Goal: Task Accomplishment & Management: Manage account settings

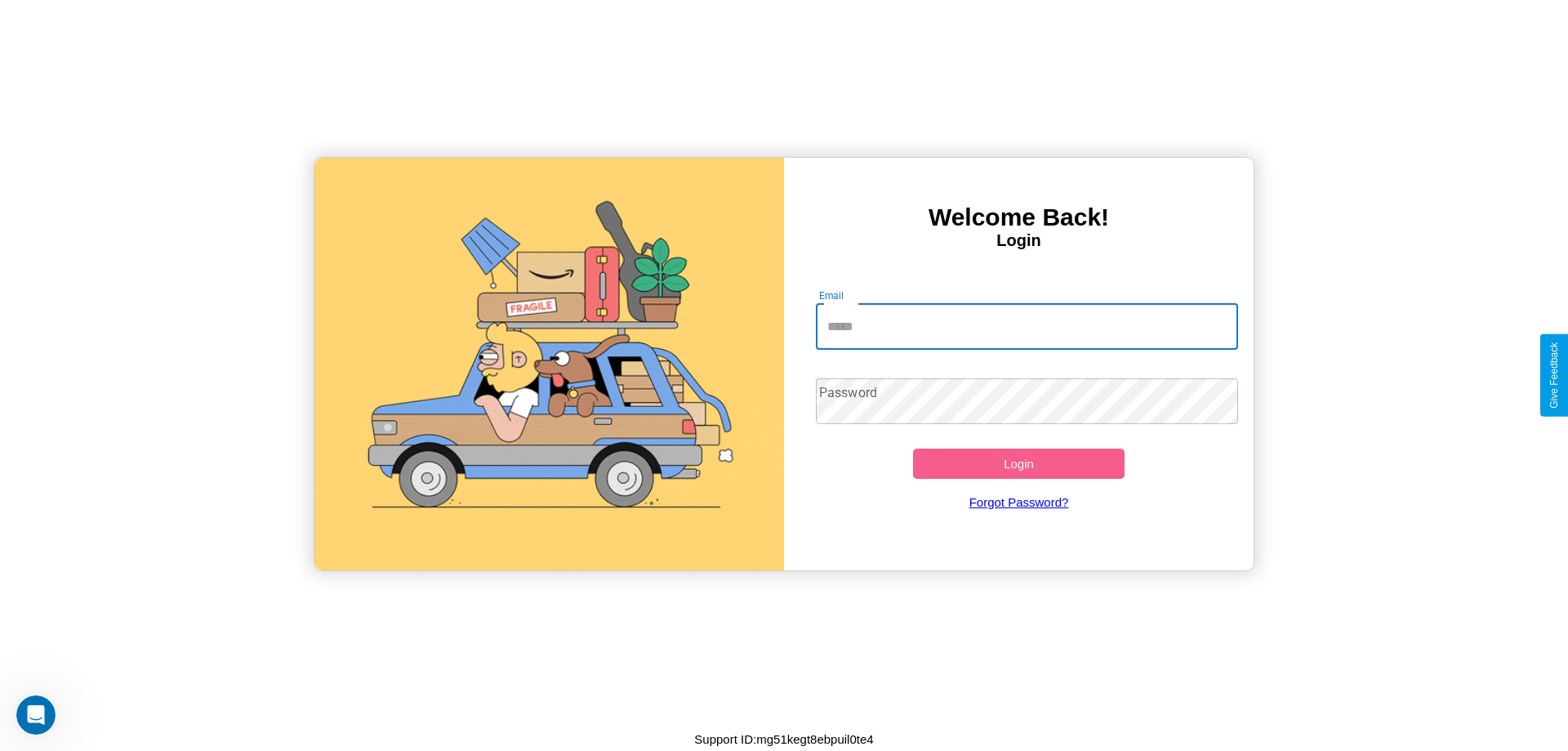
click at [1027, 326] on input "Email" at bounding box center [1027, 326] width 423 height 46
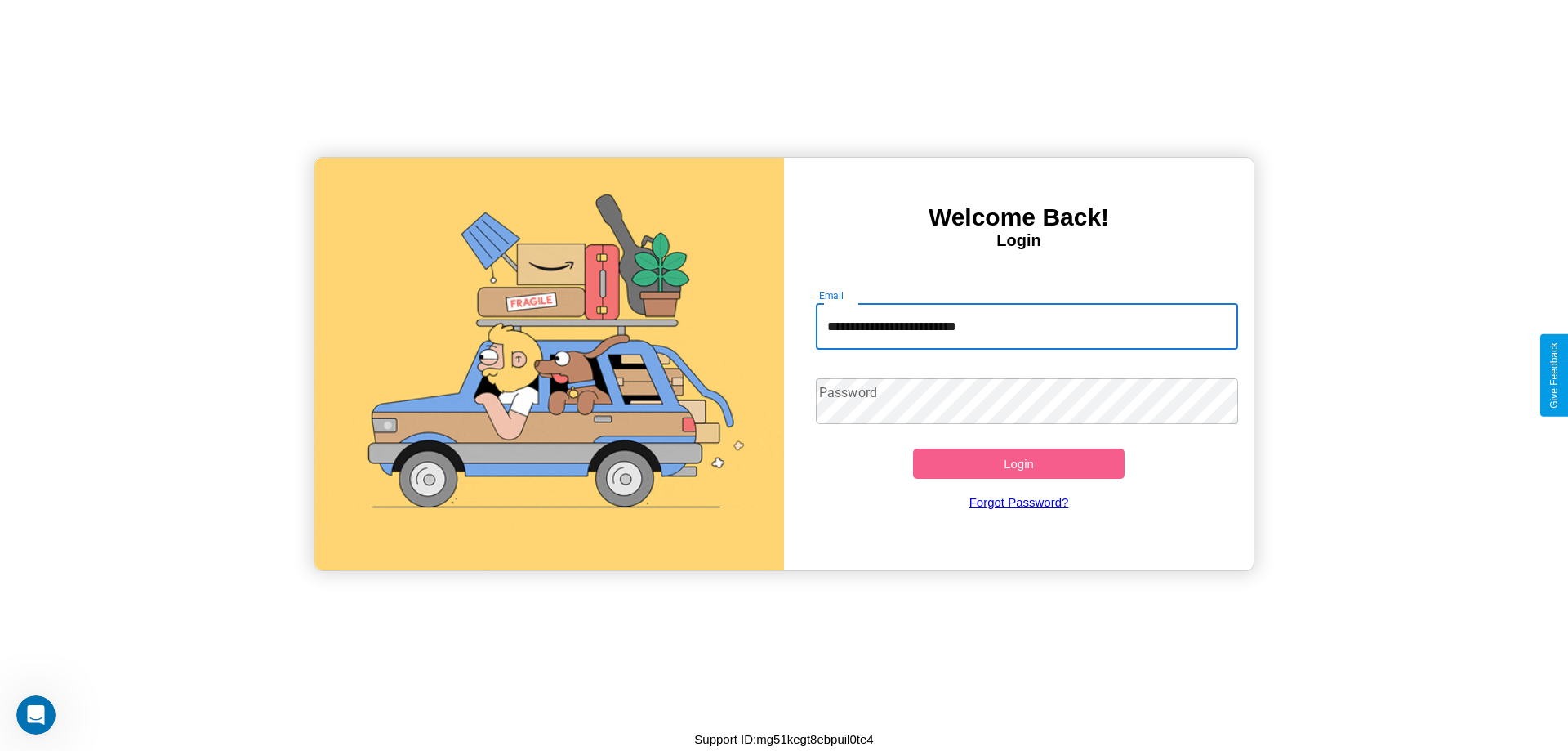
type input "**********"
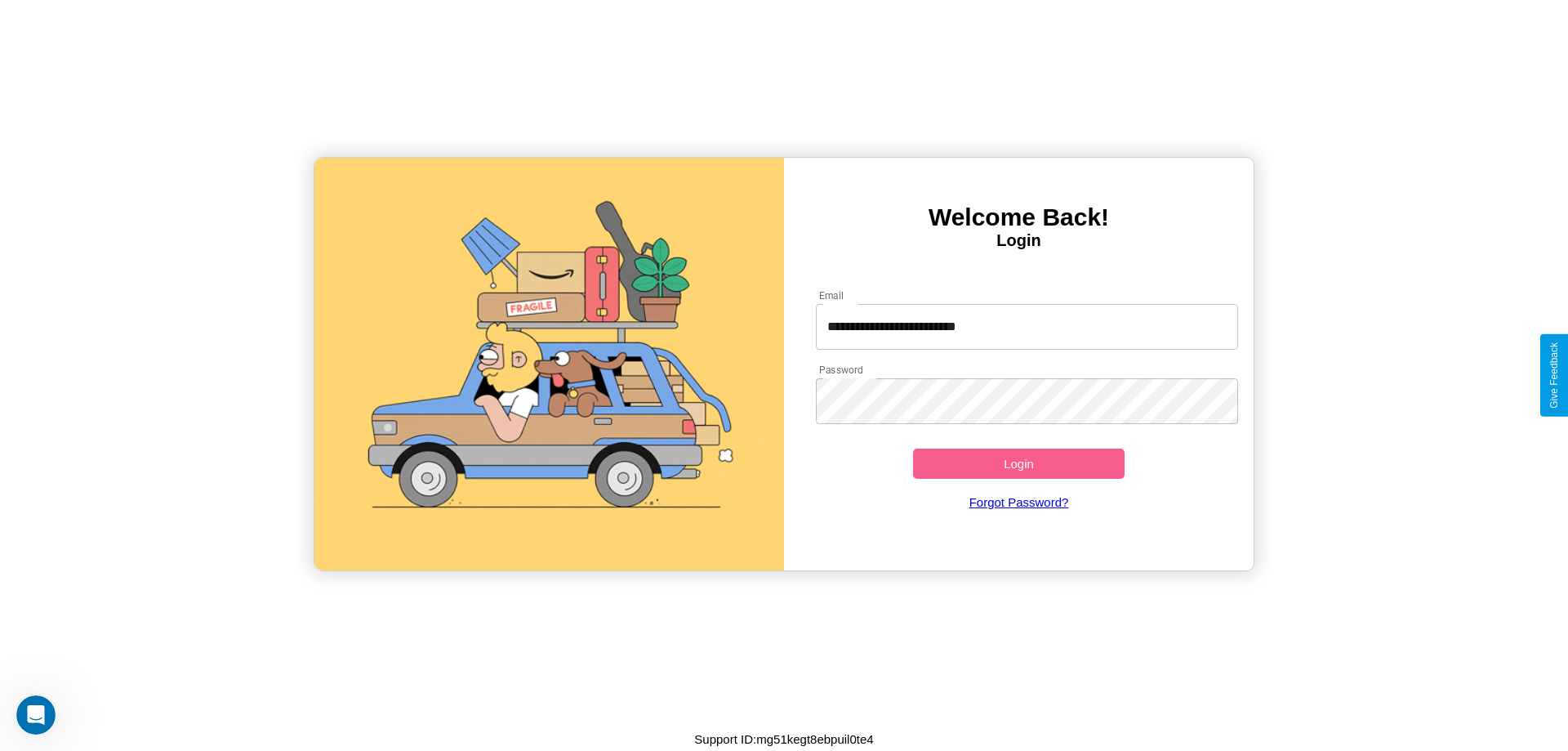
click at [1019, 463] on button "Login" at bounding box center [1019, 464] width 211 height 31
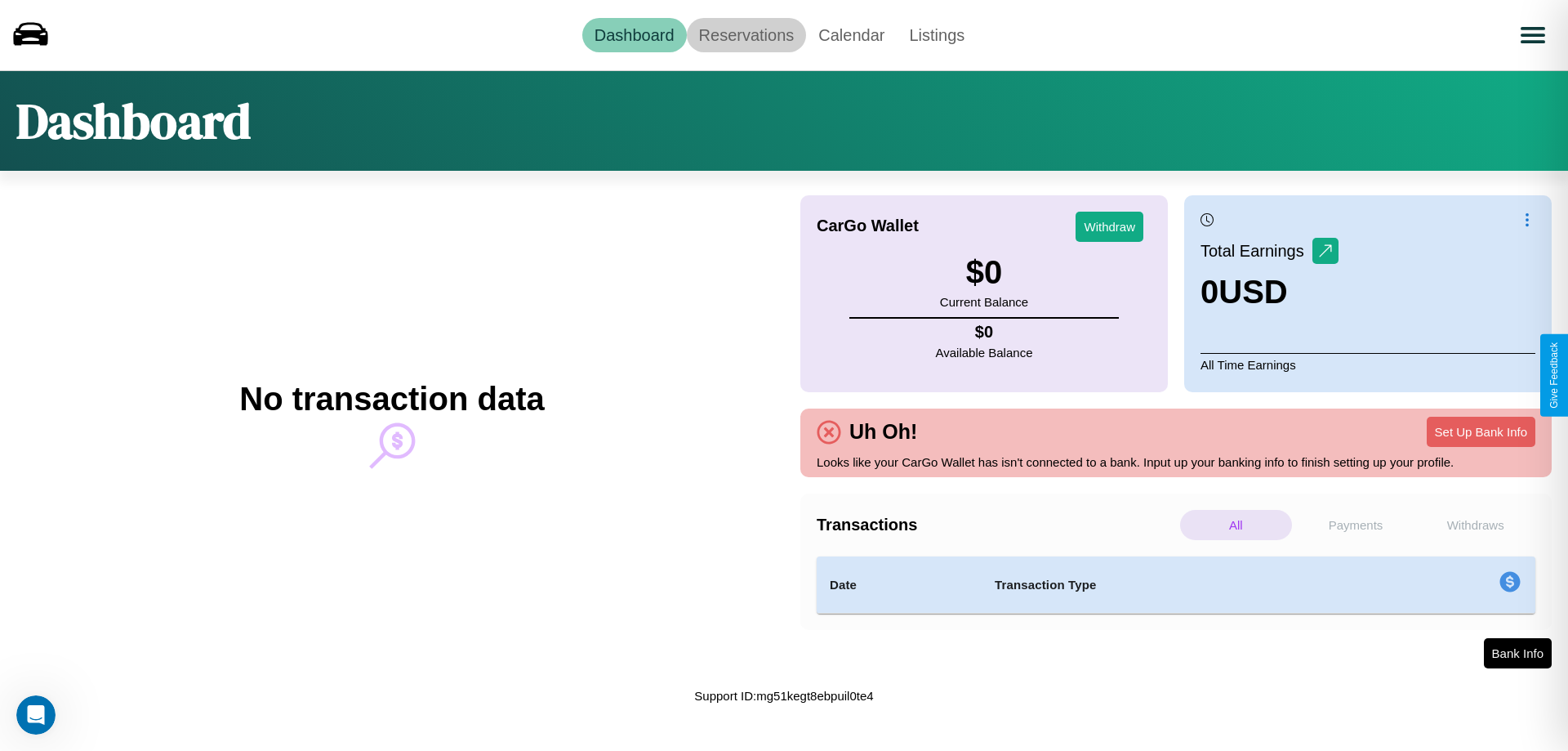
click at [745, 34] on link "Reservations" at bounding box center [747, 35] width 120 height 34
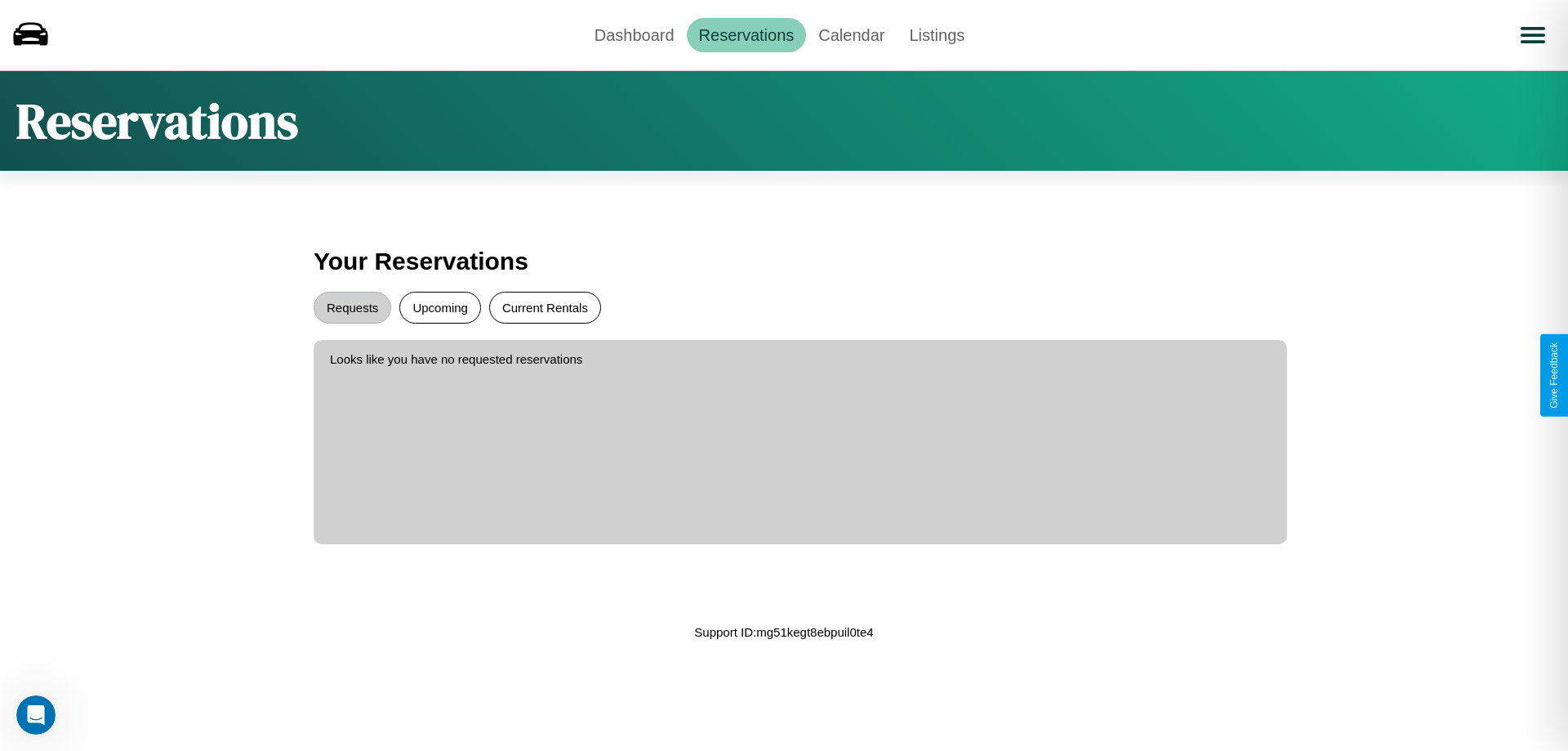
click at [545, 308] on button "Current Rentals" at bounding box center [545, 307] width 111 height 31
click at [352, 308] on button "Requests" at bounding box center [352, 307] width 77 height 31
click at [851, 34] on link "Calendar" at bounding box center [851, 35] width 91 height 34
